Goal: Transaction & Acquisition: Purchase product/service

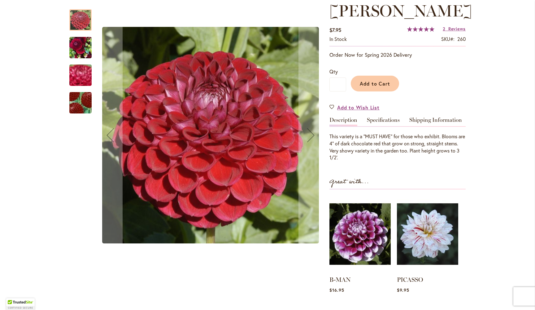
scroll to position [89, 0]
click at [85, 110] on img "CORNEL" at bounding box center [80, 102] width 43 height 43
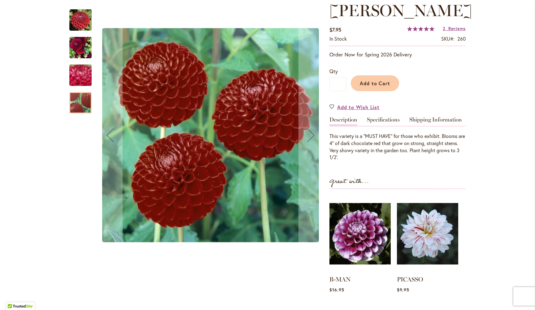
click at [79, 84] on img "CORNEL" at bounding box center [80, 75] width 45 height 33
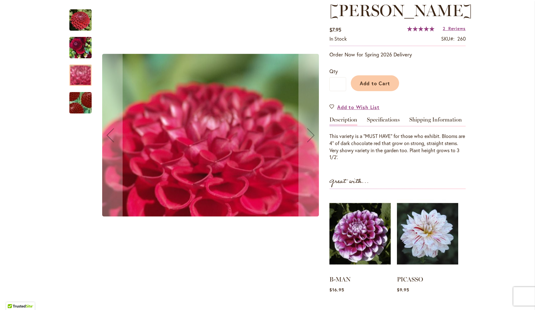
click at [75, 57] on img "CORNEL" at bounding box center [80, 48] width 22 height 30
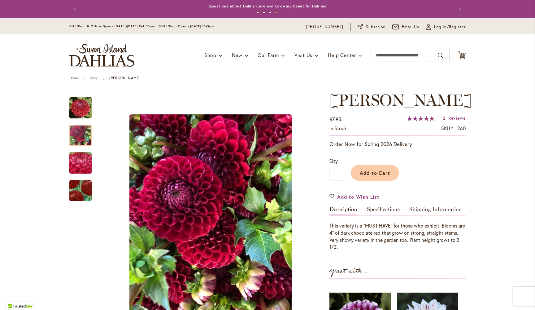
scroll to position [0, 0]
click at [420, 55] on input "Search" at bounding box center [410, 55] width 79 height 12
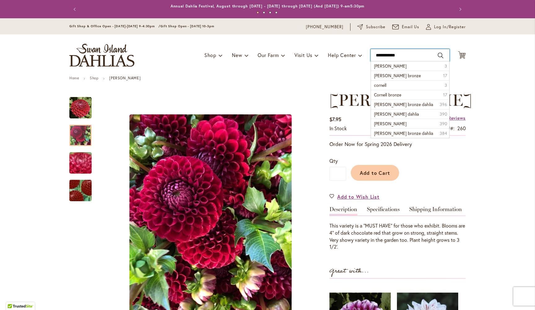
type input "**********"
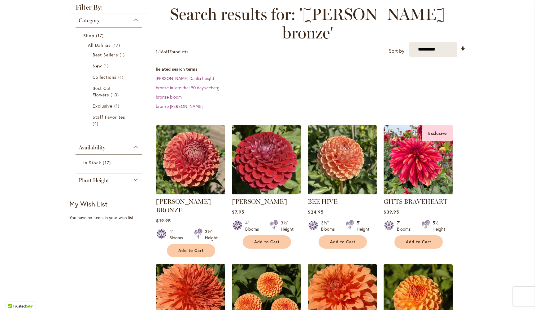
scroll to position [88, 0]
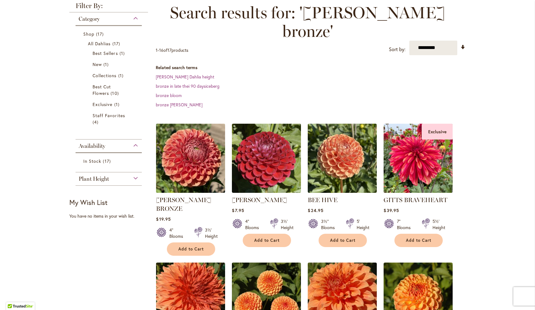
click at [185, 129] on img at bounding box center [191, 158] width 72 height 72
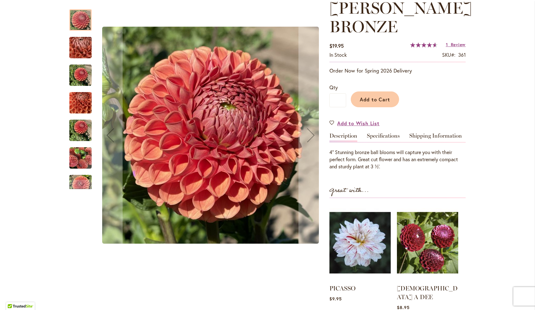
scroll to position [93, 0]
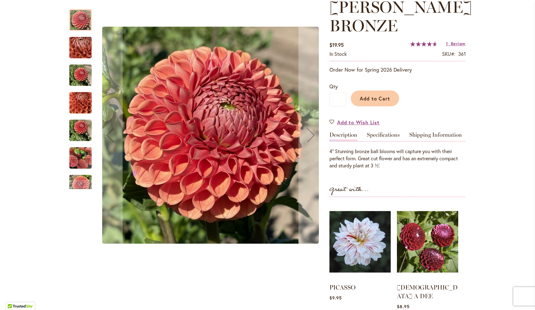
click at [75, 103] on img "CORNEL BRONZE" at bounding box center [80, 103] width 22 height 30
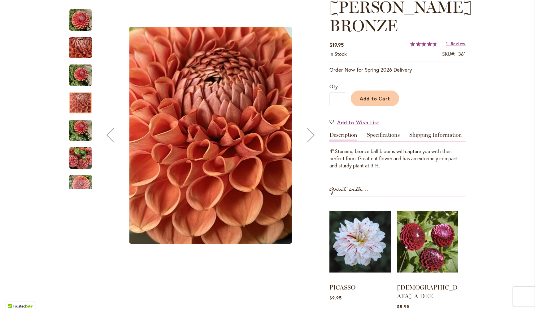
click at [80, 128] on img "CORNEL BRONZE" at bounding box center [80, 130] width 22 height 30
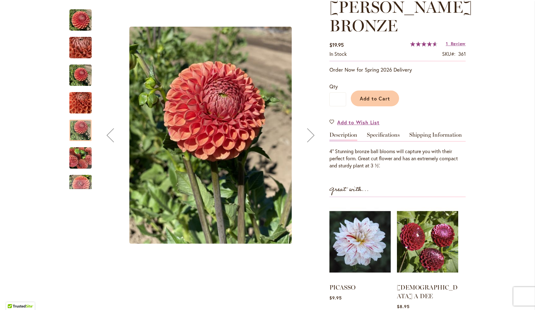
click at [76, 142] on div "CORNEL BRONZE" at bounding box center [83, 155] width 28 height 28
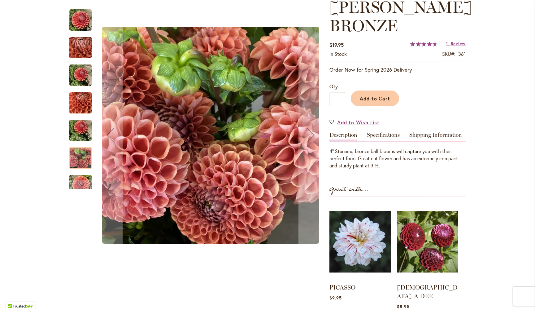
click at [77, 163] on div at bounding box center [80, 157] width 22 height 21
click at [78, 176] on img "CORNEL BRONZE" at bounding box center [80, 186] width 22 height 30
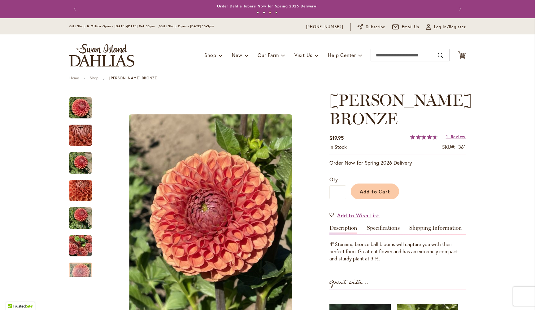
scroll to position [0, 0]
click at [405, 56] on input "Search" at bounding box center [410, 55] width 79 height 12
type input "********"
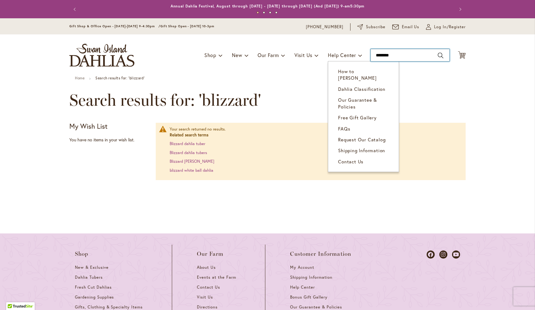
drag, startPoint x: 402, startPoint y: 56, endPoint x: 355, endPoint y: 60, distance: 46.9
click at [355, 60] on div "Toggle Nav Shop Dahlia Tubers Collections Fresh Cut Dahlias Gardening Supplies …" at bounding box center [267, 54] width 409 height 41
type input "*"
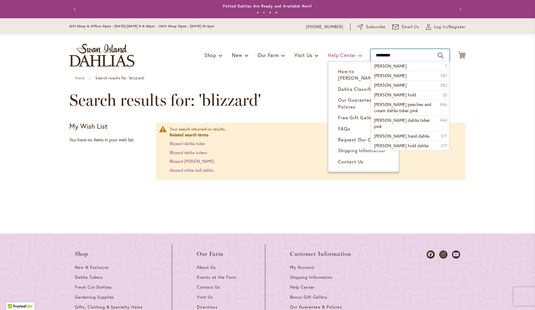
type input "**********"
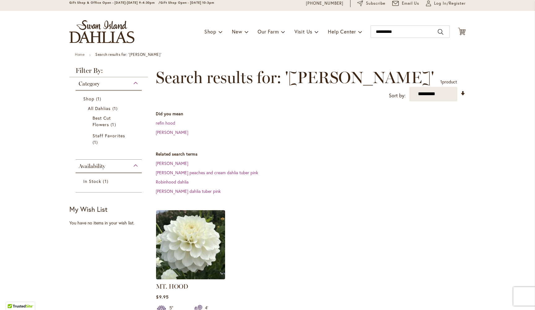
scroll to position [20, 0]
